Goal: Information Seeking & Learning: Learn about a topic

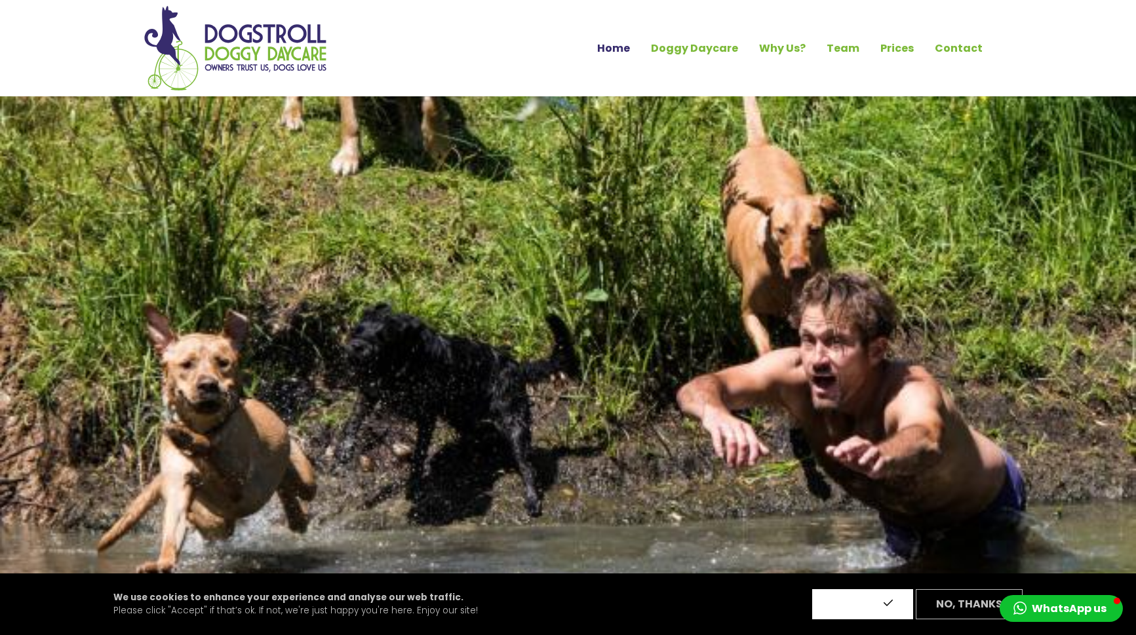
click at [868, 600] on button "Accept" at bounding box center [862, 604] width 101 height 30
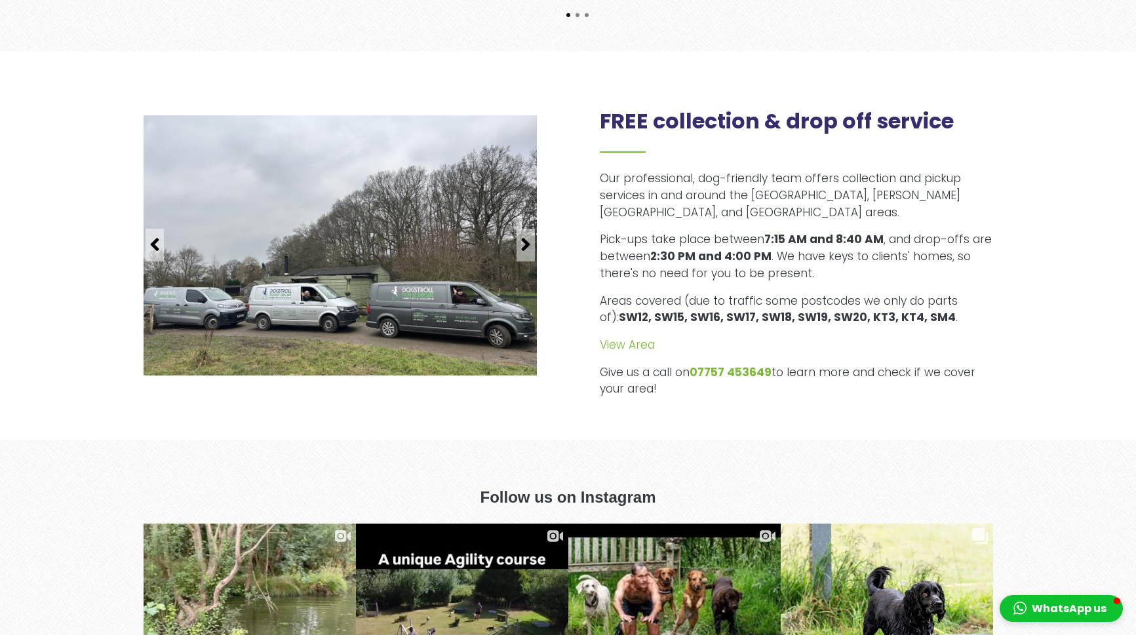
scroll to position [1604, 0]
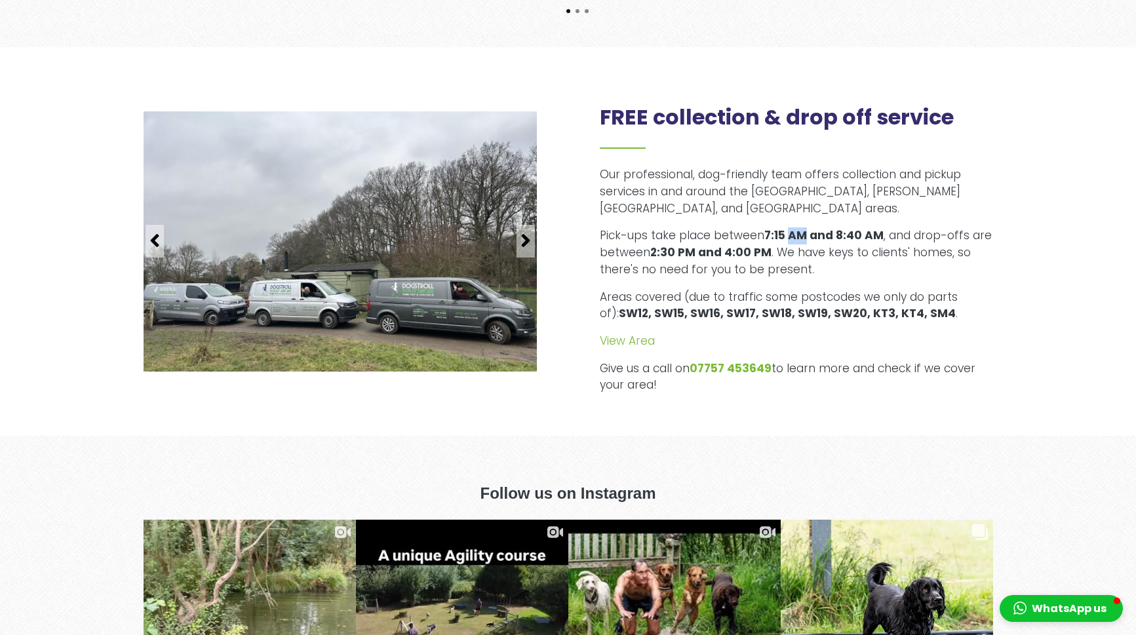
click at [806, 227] on strong "7:15 AM and 8:40 AM" at bounding box center [823, 235] width 119 height 16
drag, startPoint x: 661, startPoint y: 235, endPoint x: 793, endPoint y: 235, distance: 131.7
click at [793, 235] on p "Pick-ups take place between 7:15 AM and 8:40 AM , and drop-offs are between 2:3…" at bounding box center [796, 252] width 393 height 50
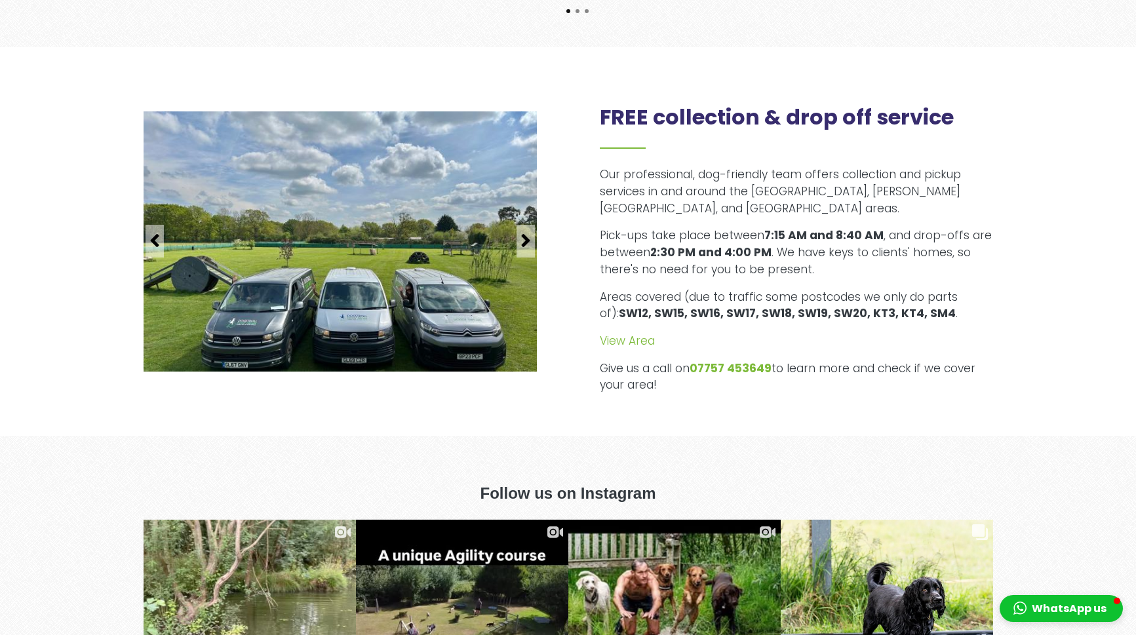
click at [809, 333] on p "View Area" at bounding box center [796, 341] width 393 height 17
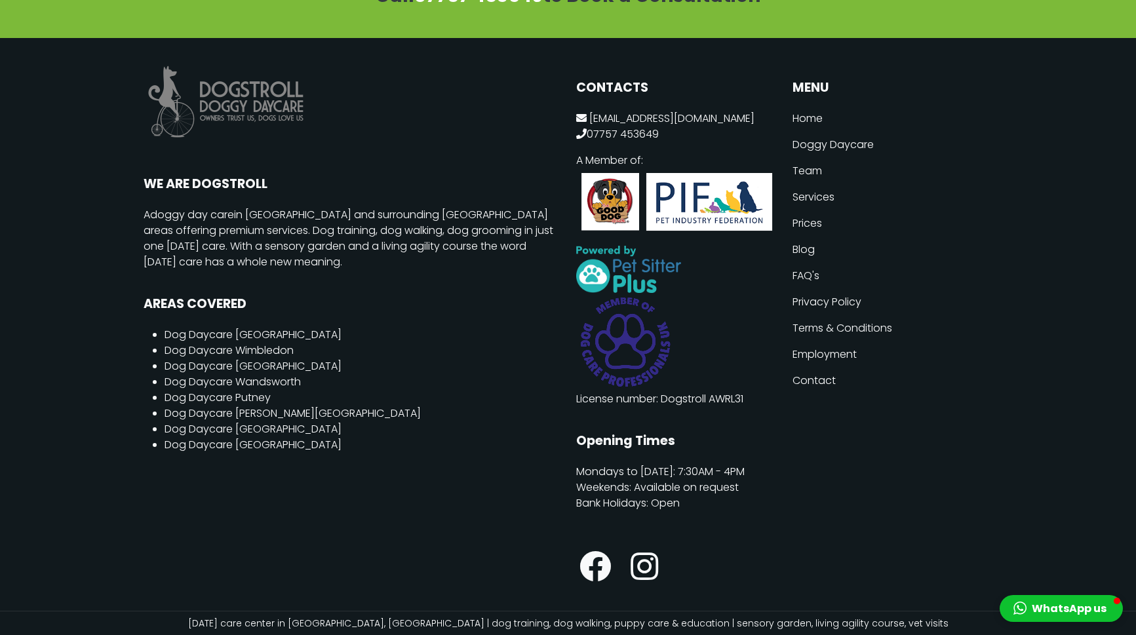
scroll to position [3449, 0]
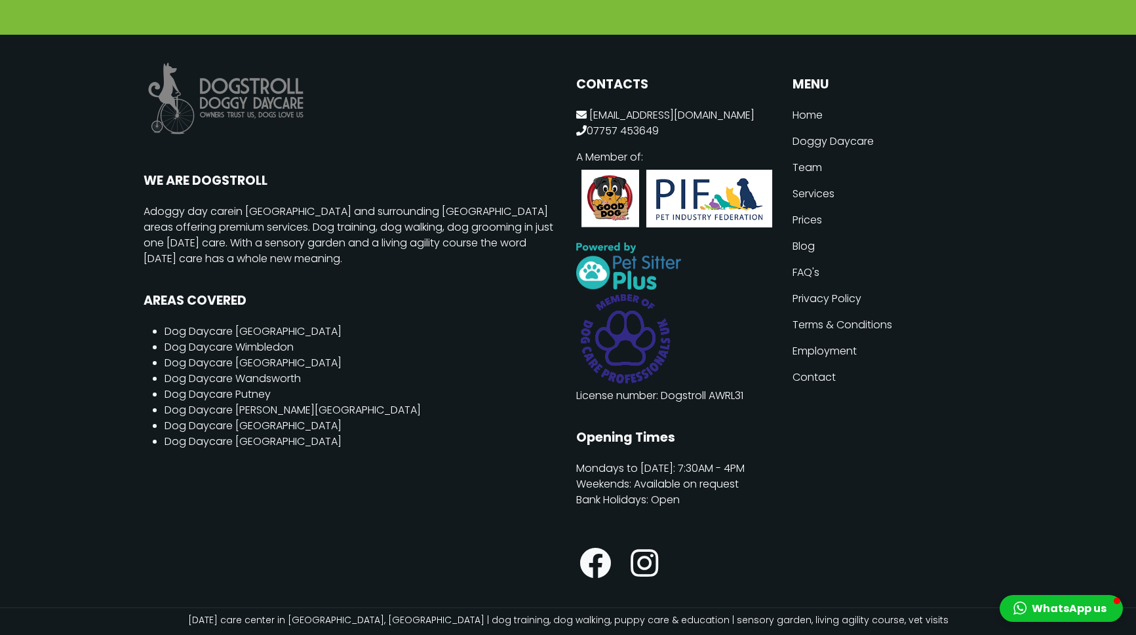
click at [805, 207] on link "Prices" at bounding box center [892, 220] width 201 height 26
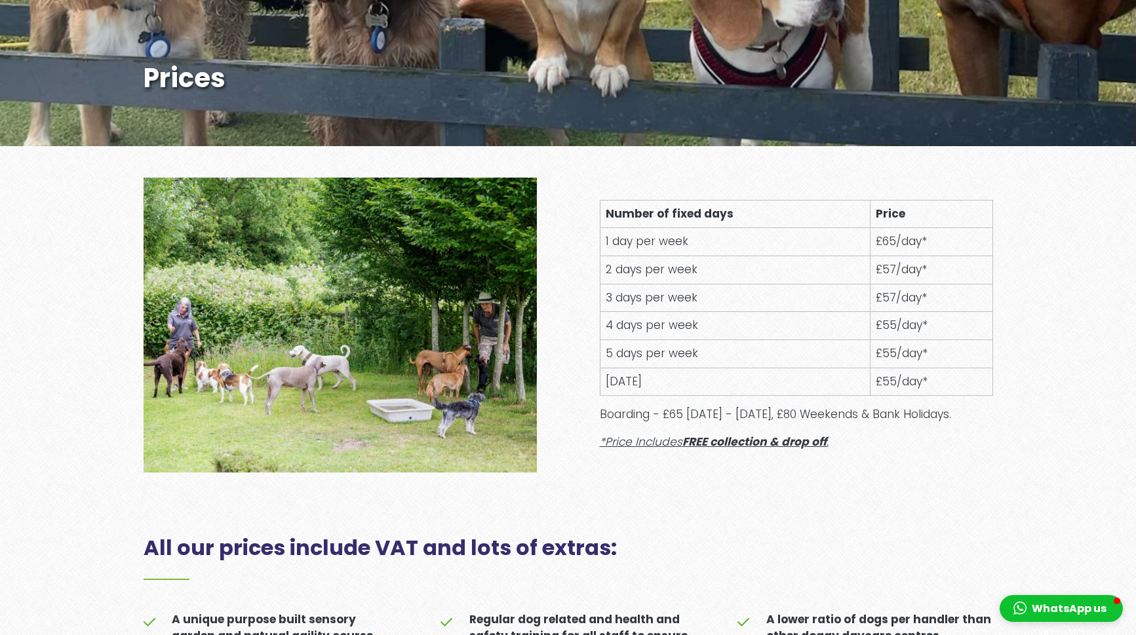
scroll to position [397, 0]
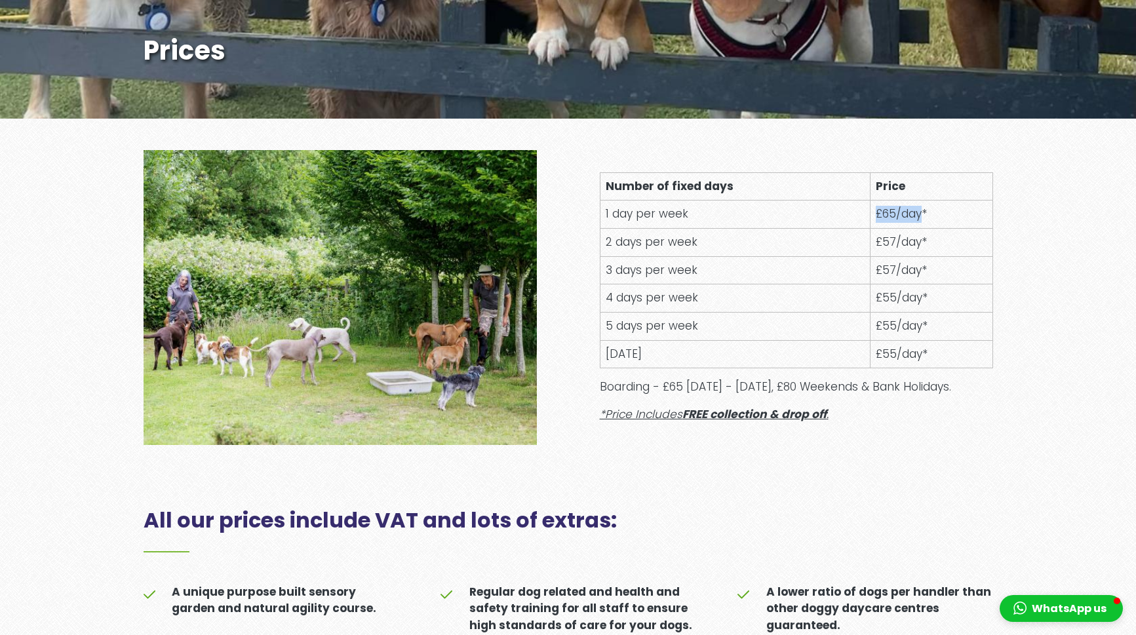
drag, startPoint x: 868, startPoint y: 214, endPoint x: 919, endPoint y: 214, distance: 50.5
click at [919, 214] on td "£65/day*" at bounding box center [931, 215] width 123 height 28
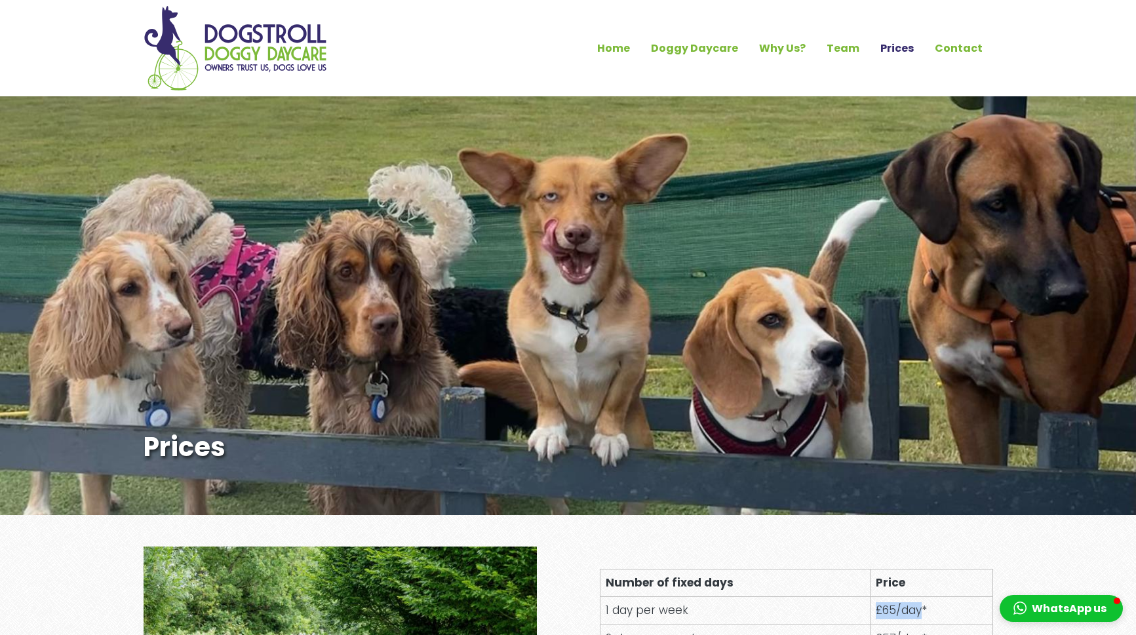
scroll to position [0, 0]
click at [949, 50] on link "Contact" at bounding box center [958, 48] width 69 height 22
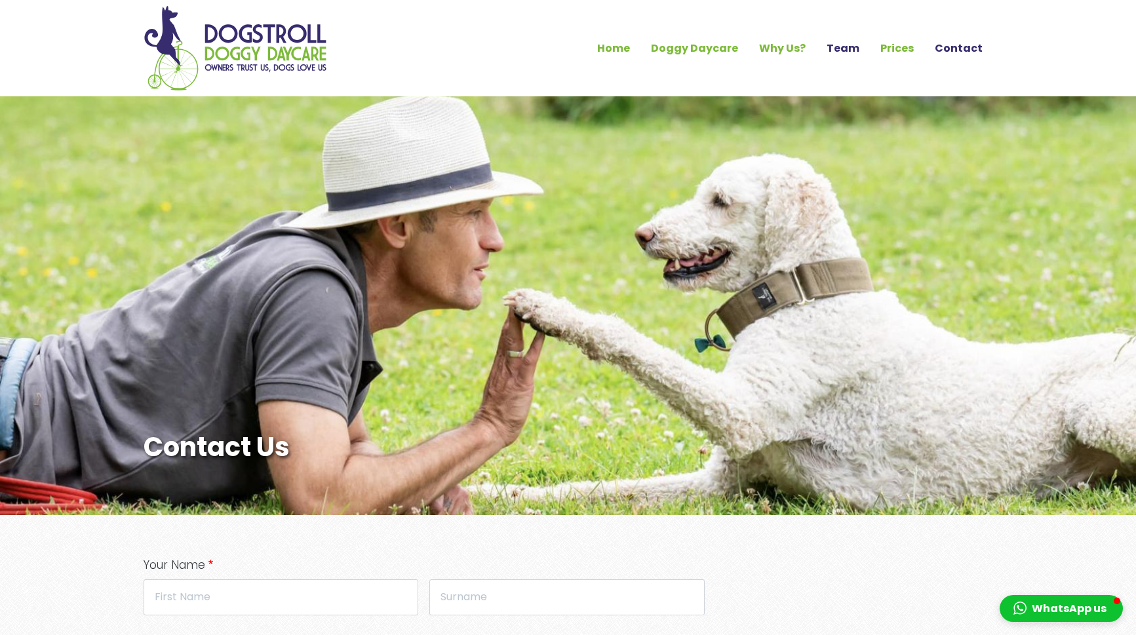
click at [846, 41] on link "Team" at bounding box center [843, 48] width 54 height 22
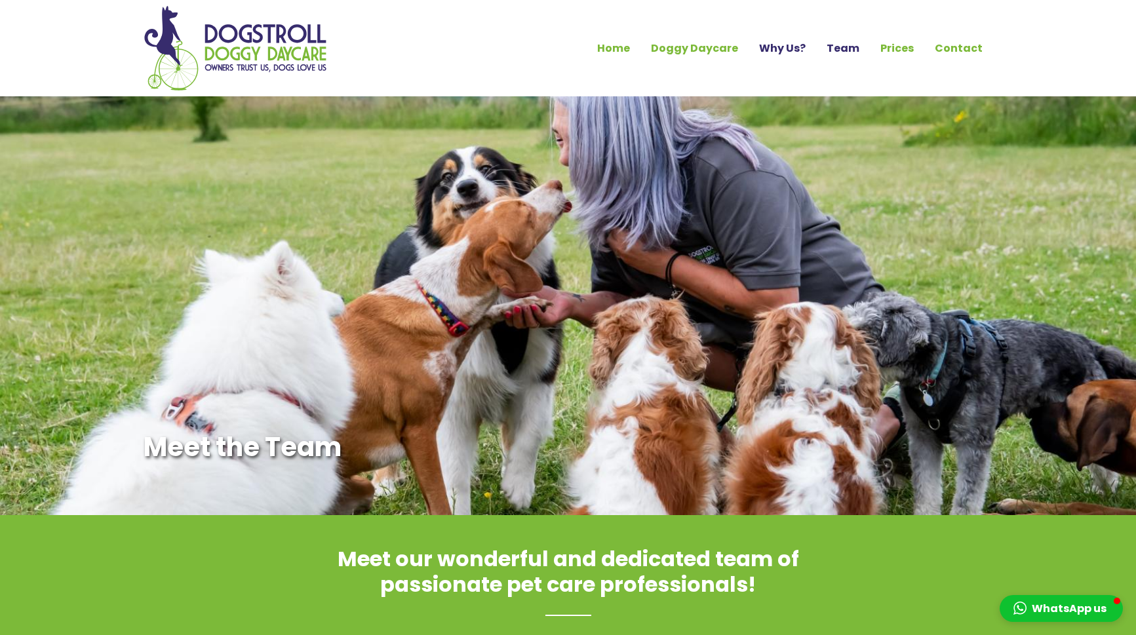
click at [779, 48] on link "Why Us?" at bounding box center [782, 48] width 68 height 22
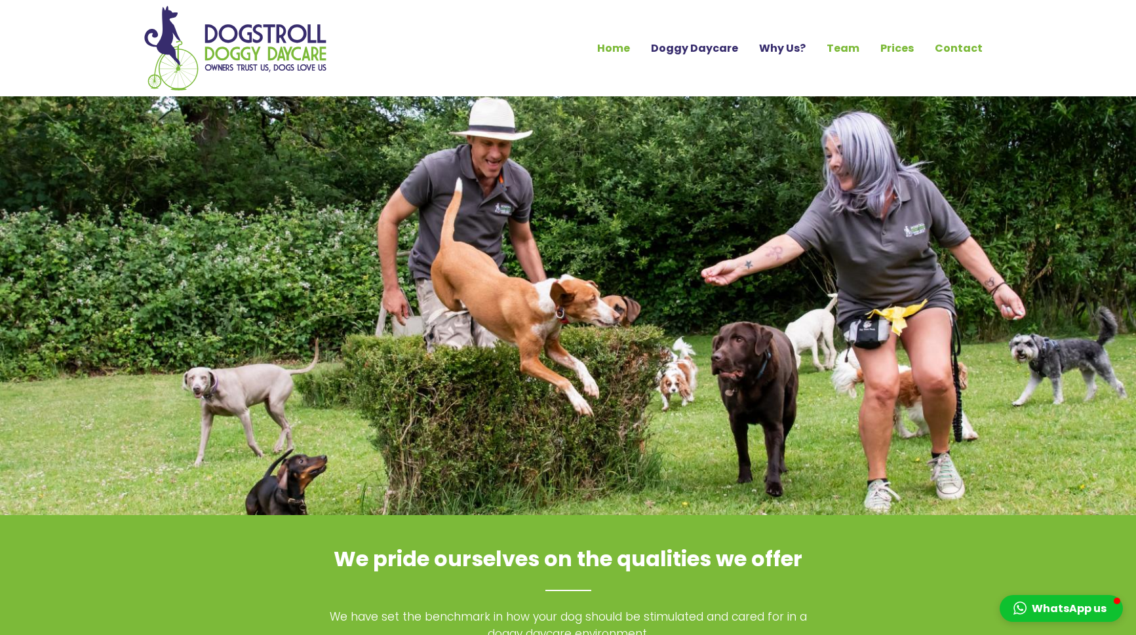
click at [695, 48] on link "Doggy Daycare" at bounding box center [694, 48] width 108 height 22
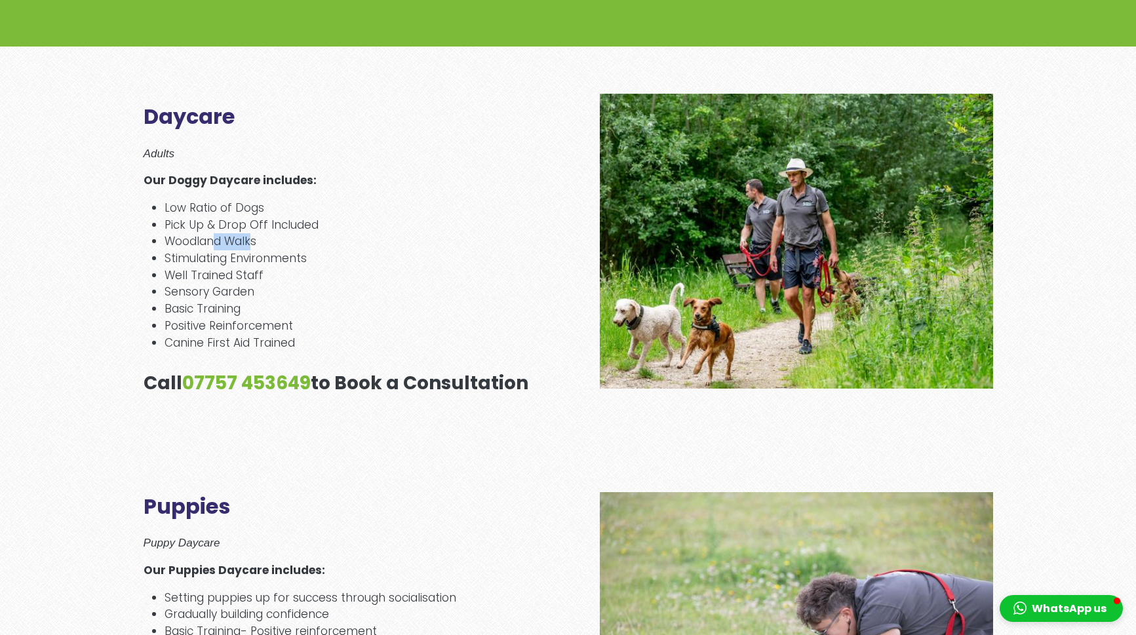
drag, startPoint x: 242, startPoint y: 235, endPoint x: 252, endPoint y: 235, distance: 9.8
click at [252, 235] on li "Woodland Walks" at bounding box center [351, 241] width 372 height 17
drag, startPoint x: 174, startPoint y: 265, endPoint x: 248, endPoint y: 265, distance: 74.1
click at [248, 267] on li "Well Trained Staff" at bounding box center [351, 275] width 372 height 17
click at [223, 271] on li "Well Trained Staff" at bounding box center [351, 275] width 372 height 17
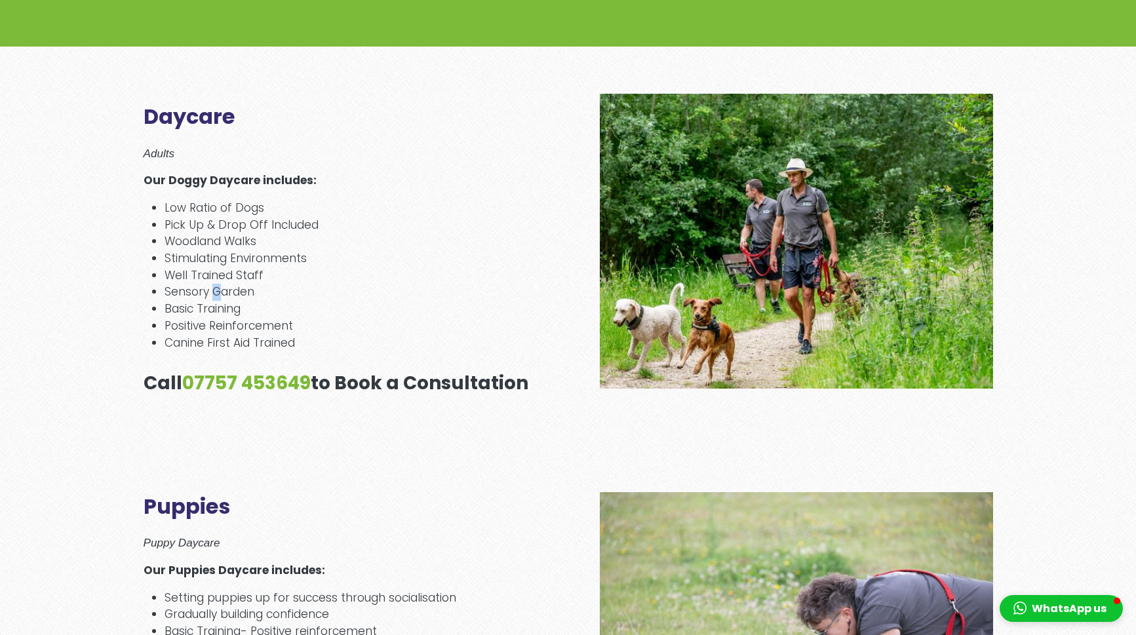
click at [217, 288] on li "Sensory Garden" at bounding box center [351, 292] width 372 height 17
click at [174, 335] on li "Canine First Aid Trained" at bounding box center [351, 343] width 372 height 17
drag, startPoint x: 181, startPoint y: 225, endPoint x: 261, endPoint y: 225, distance: 80.0
click at [261, 225] on li "Pick Up & Drop Off Included" at bounding box center [351, 225] width 372 height 17
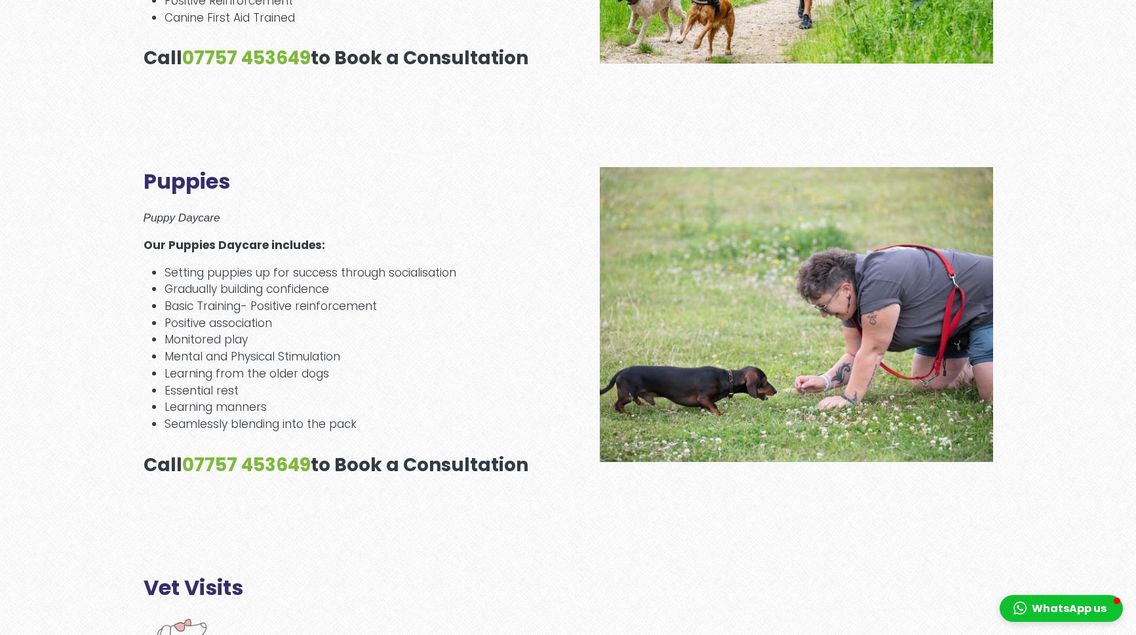
scroll to position [1125, 0]
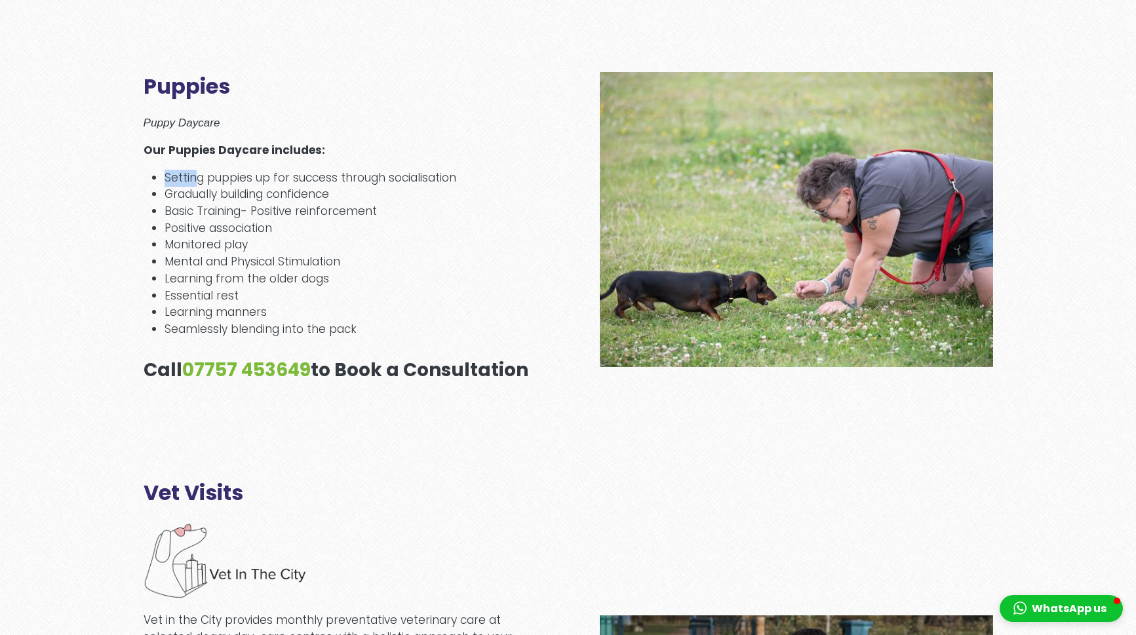
drag, startPoint x: 206, startPoint y: 169, endPoint x: 388, endPoint y: 161, distance: 182.4
click at [388, 161] on div "Puppies Puppy Daycare Our Puppies Daycare includes: Setting puppies up for succ…" at bounding box center [340, 227] width 393 height 307
drag, startPoint x: 177, startPoint y: 176, endPoint x: 265, endPoint y: 176, distance: 87.8
click at [265, 176] on li "Setting puppies up for success through socialisation" at bounding box center [351, 178] width 372 height 17
drag, startPoint x: 188, startPoint y: 206, endPoint x: 271, endPoint y: 206, distance: 83.2
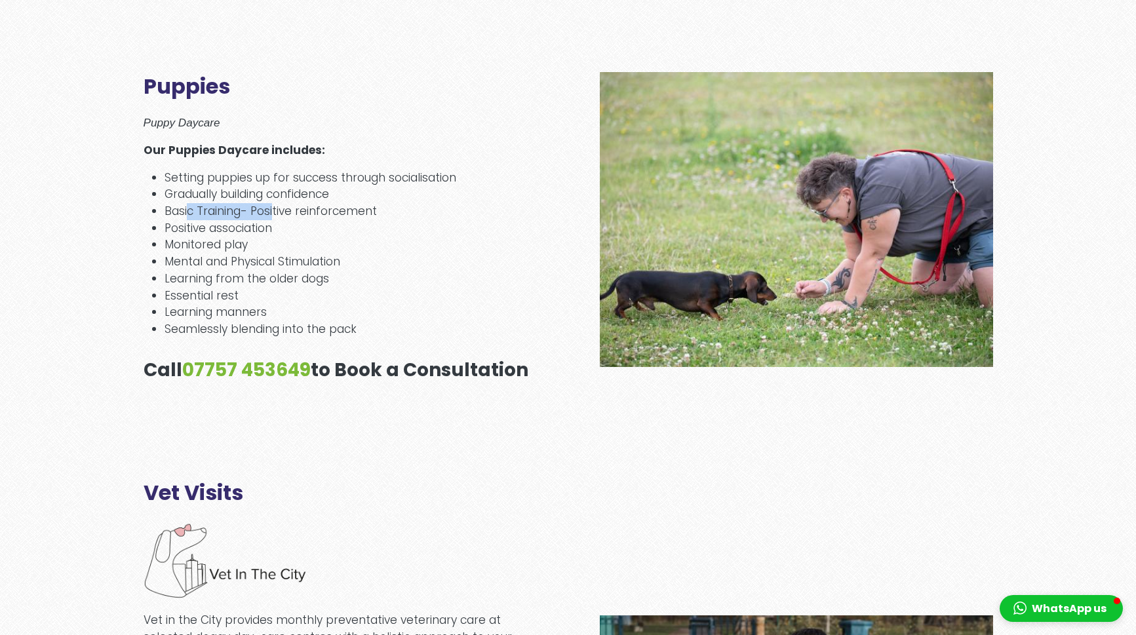
click at [271, 206] on li "Basic Training- Positive reinforcement" at bounding box center [351, 211] width 372 height 17
drag, startPoint x: 172, startPoint y: 257, endPoint x: 235, endPoint y: 257, distance: 62.9
click at [235, 257] on li "Mental and Physical Stimulation" at bounding box center [351, 262] width 372 height 17
drag, startPoint x: 185, startPoint y: 268, endPoint x: 262, endPoint y: 270, distance: 76.7
click at [262, 271] on li "Learning from the older dogs" at bounding box center [351, 279] width 372 height 17
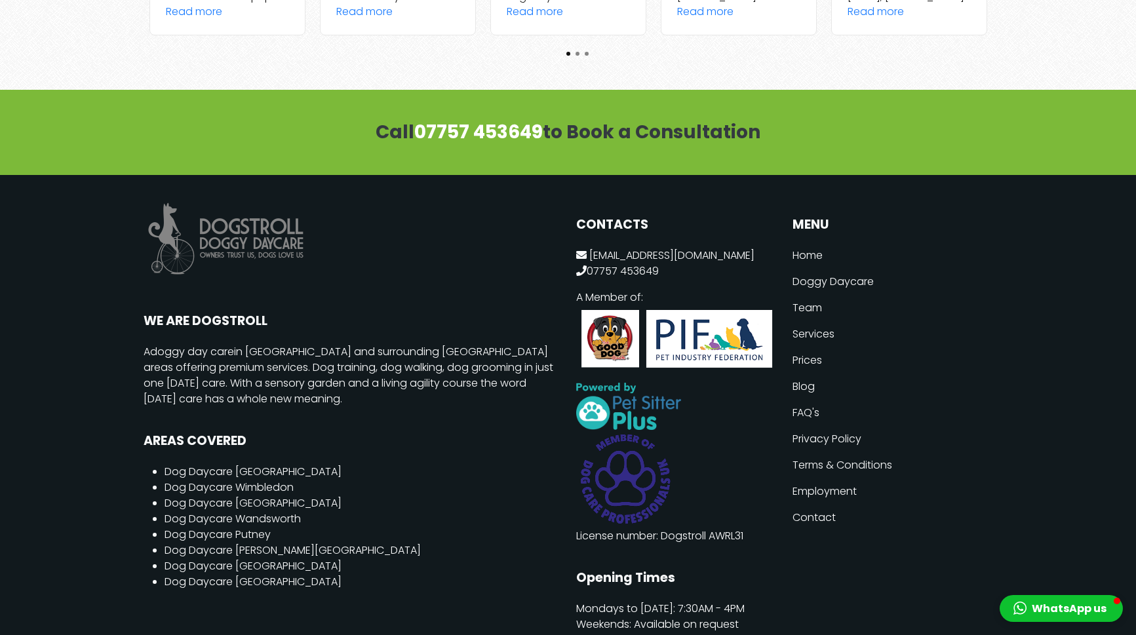
scroll to position [4944, 0]
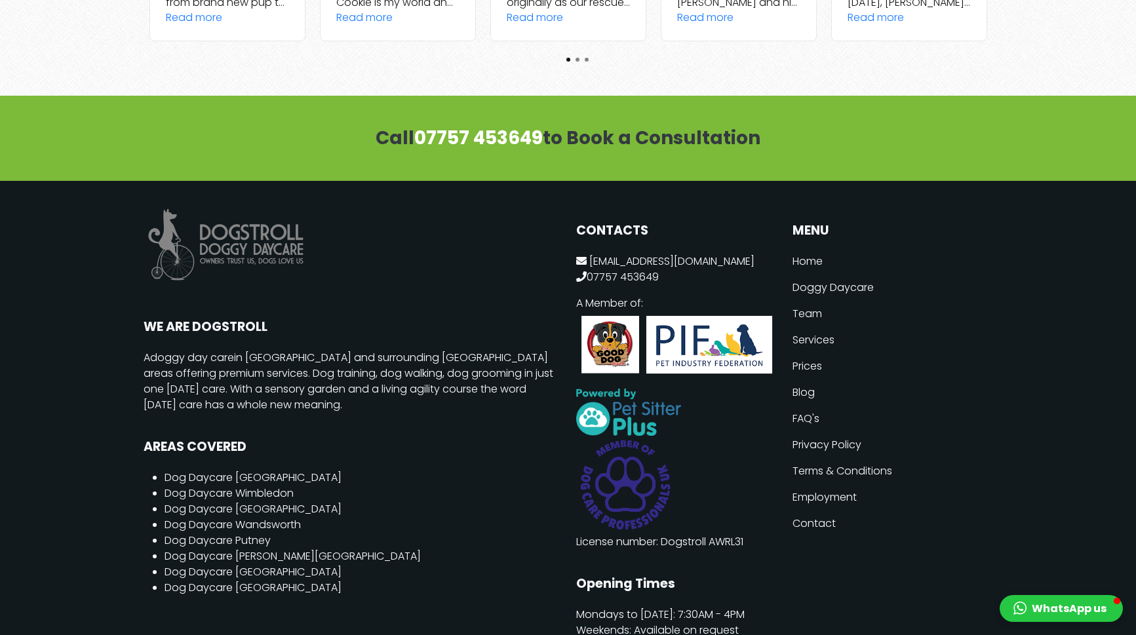
click at [1064, 607] on button "WhatsApp us" at bounding box center [1060, 608] width 123 height 27
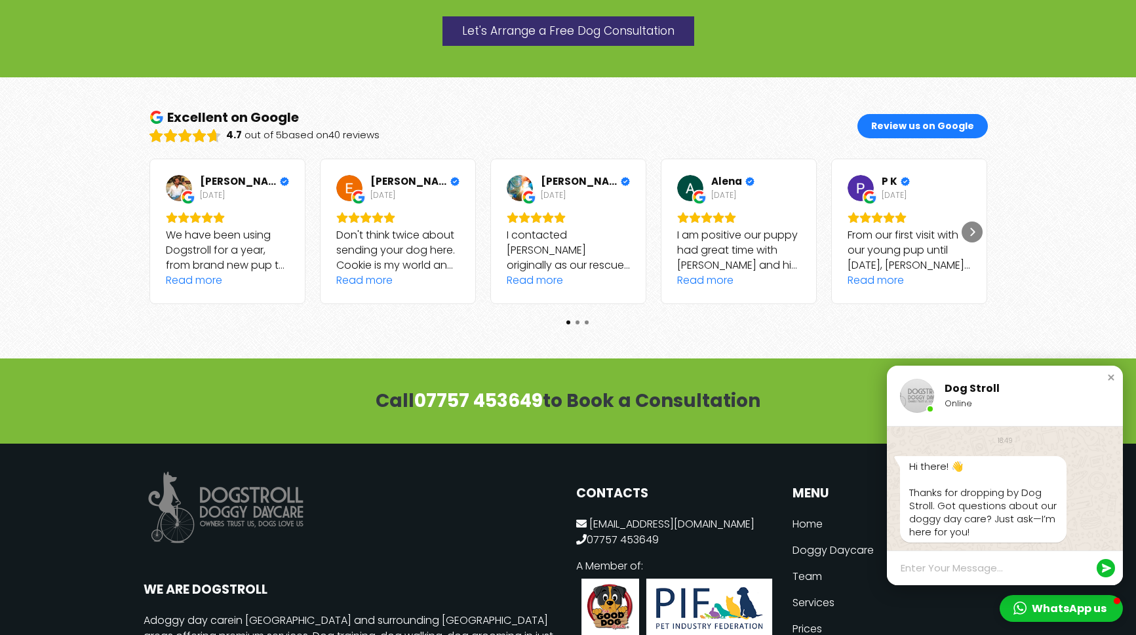
scroll to position [4674, 0]
